Goal: Task Accomplishment & Management: Manage account settings

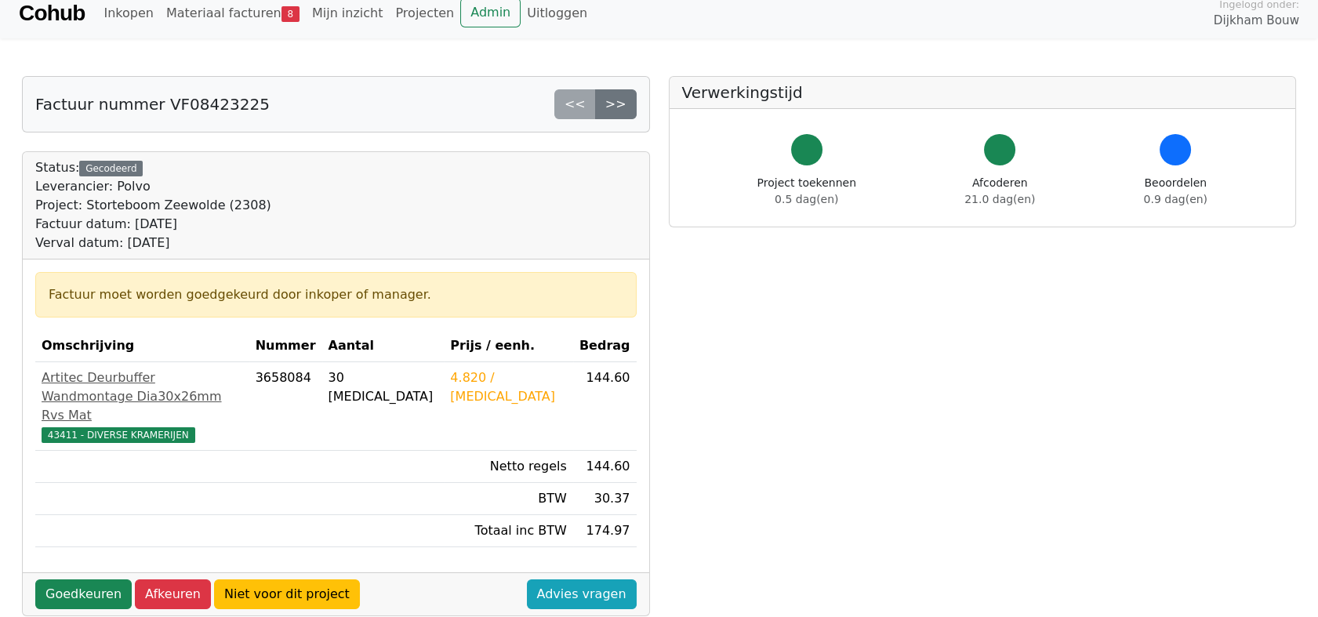
scroll to position [87, 0]
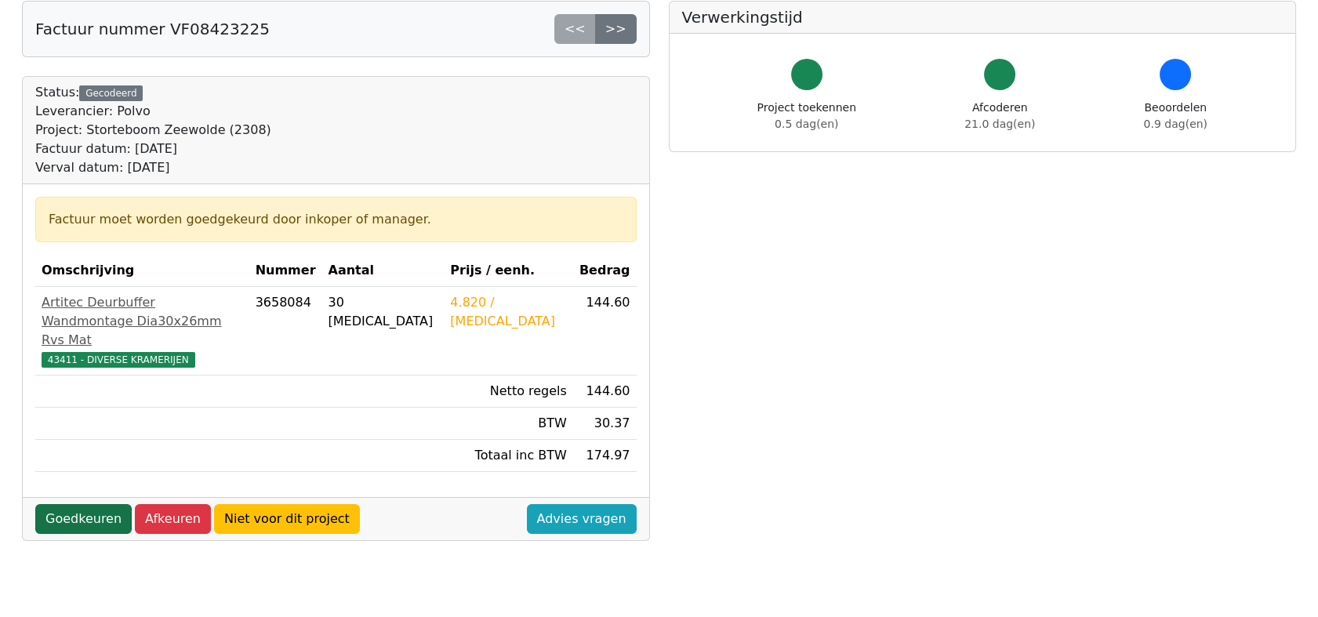
click at [45, 504] on link "Goedkeuren" at bounding box center [83, 519] width 96 height 30
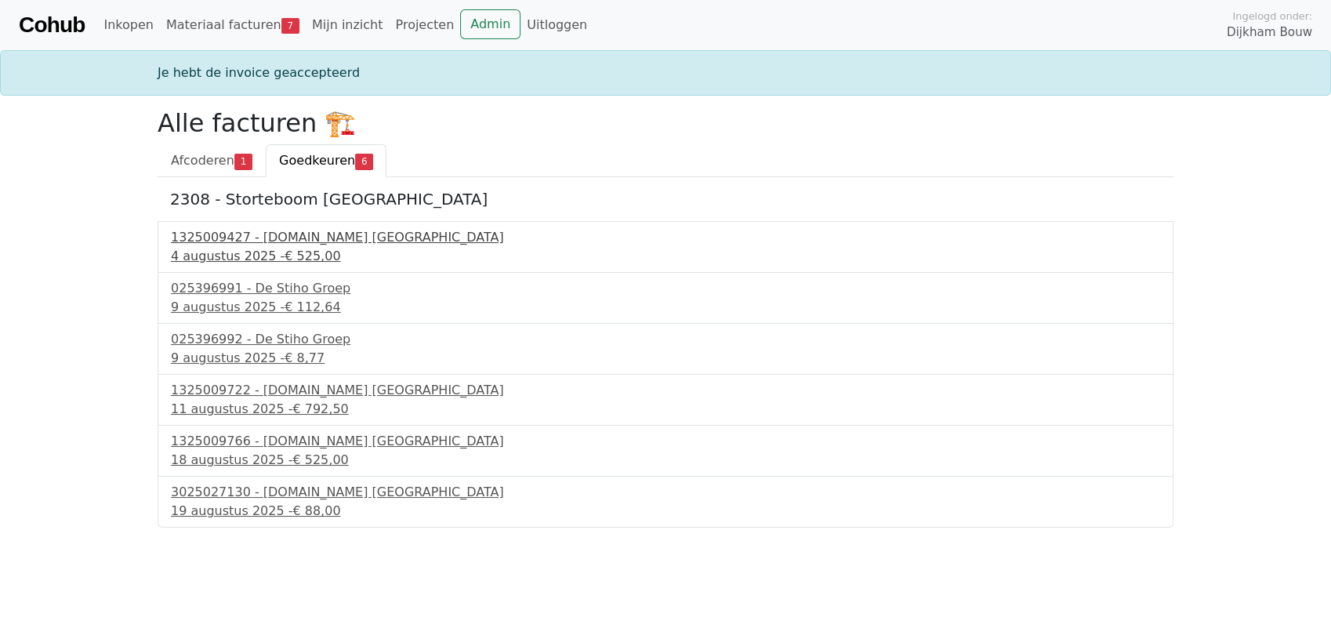
click at [288, 232] on div "1325009427 - [DOMAIN_NAME] [GEOGRAPHIC_DATA]" at bounding box center [665, 237] width 989 height 19
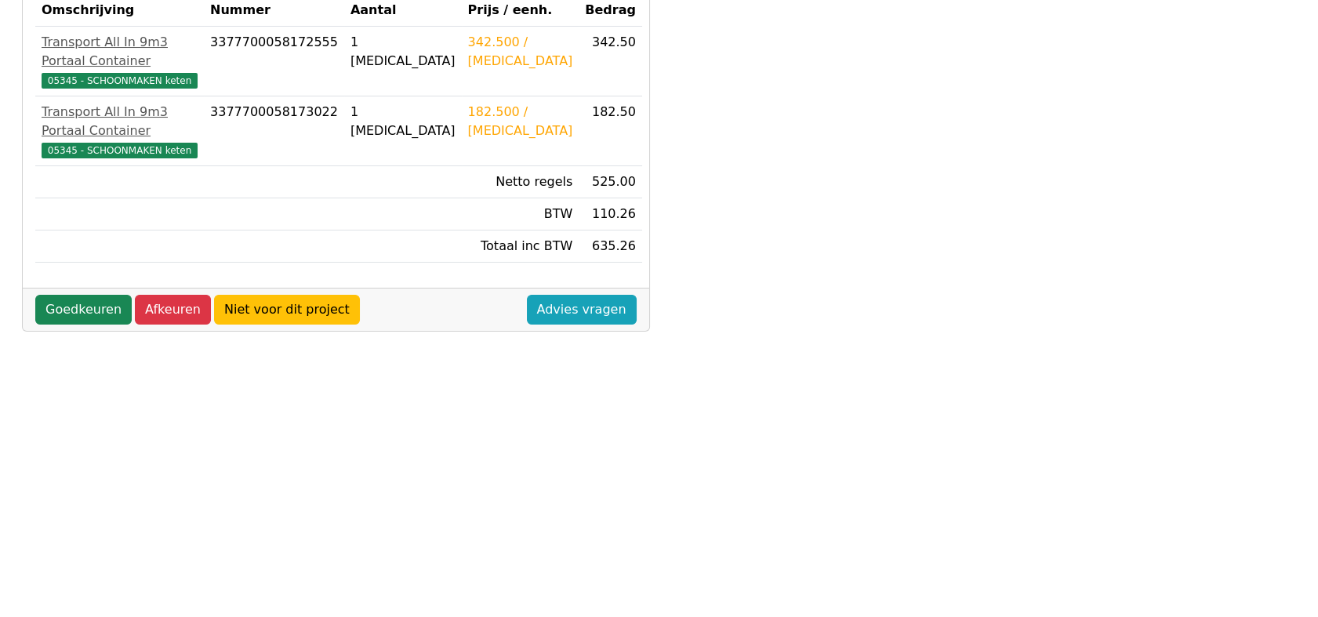
scroll to position [348, 0]
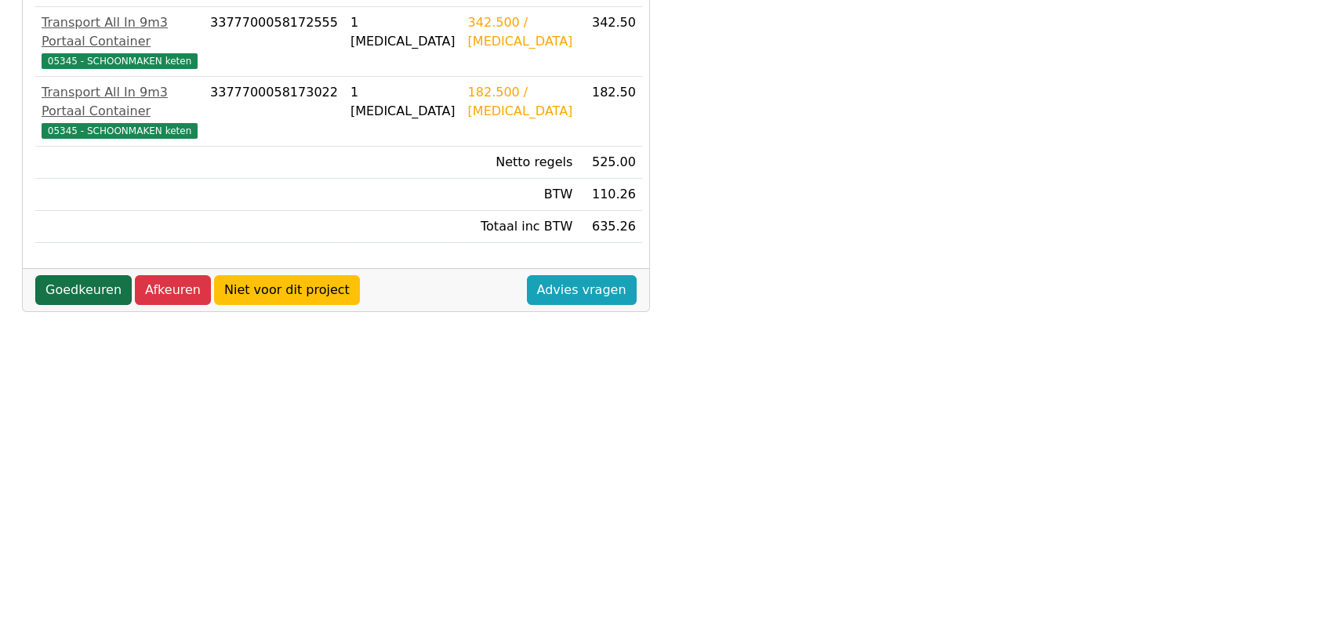
click at [53, 275] on link "Goedkeuren" at bounding box center [83, 290] width 96 height 30
